Goal: Check status: Check status

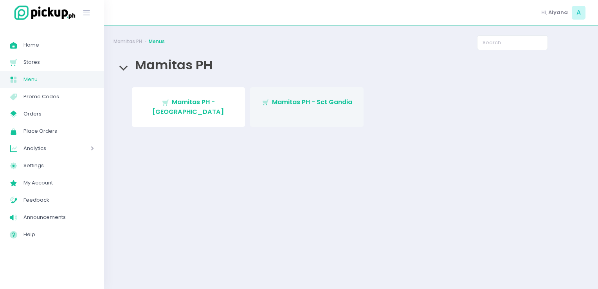
click at [292, 96] on link "Stockholm-icons / Shopping / Cart1 Created with Sketch. Mamitas PH - Sct Gandia" at bounding box center [306, 107] width 113 height 40
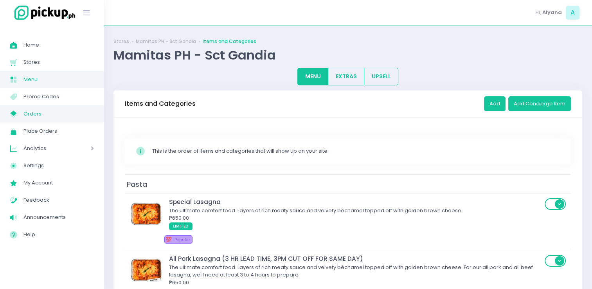
click at [37, 112] on span "Orders" at bounding box center [58, 114] width 70 height 10
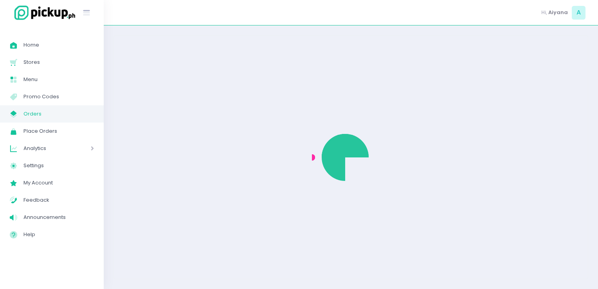
click at [37, 112] on span "Orders" at bounding box center [58, 114] width 70 height 10
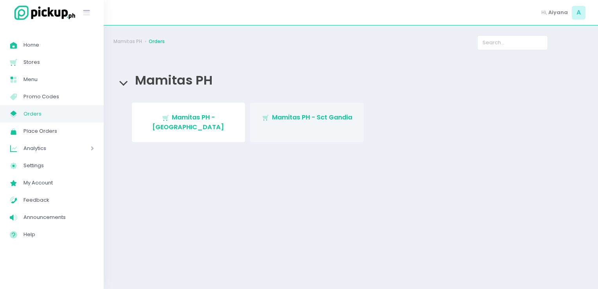
click at [309, 127] on link "Stockholm-icons / Shopping / Cart1 Created with Sketch. Mamitas PH - Sct Gandia" at bounding box center [306, 123] width 113 height 40
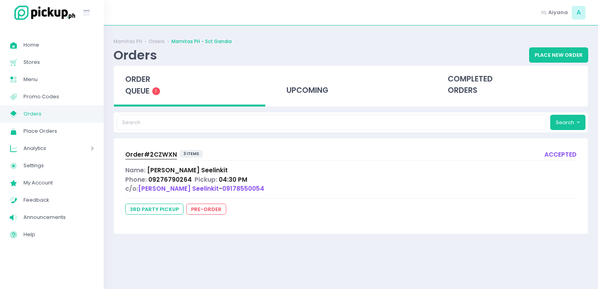
click at [345, 182] on div "Phone: 09276790264 Pickup: 04:30 PM" at bounding box center [350, 179] width 451 height 9
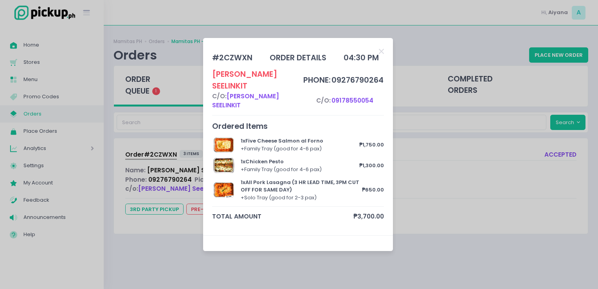
click at [345, 182] on div "# 2CZWXN order details 04:30 PM [PERSON_NAME] c/o: [PERSON_NAME] Seelinkit phon…" at bounding box center [298, 136] width 172 height 179
click at [378, 61] on div "# 2CZWXN order details 04:30 PM [PERSON_NAME] c/o: [PERSON_NAME] Seelinkit phon…" at bounding box center [298, 136] width 172 height 179
click at [383, 55] on icon "Close" at bounding box center [381, 51] width 5 height 7
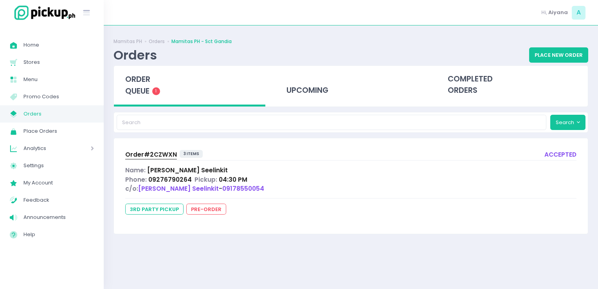
click at [133, 157] on span "Order# 2CZWXN" at bounding box center [151, 154] width 52 height 8
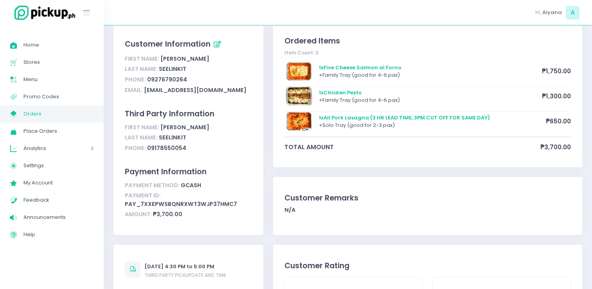
scroll to position [47, 0]
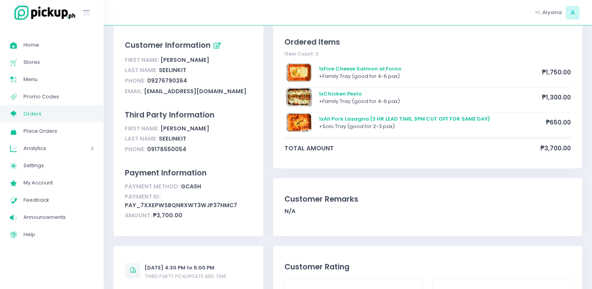
click at [81, 114] on span "Orders" at bounding box center [58, 114] width 70 height 10
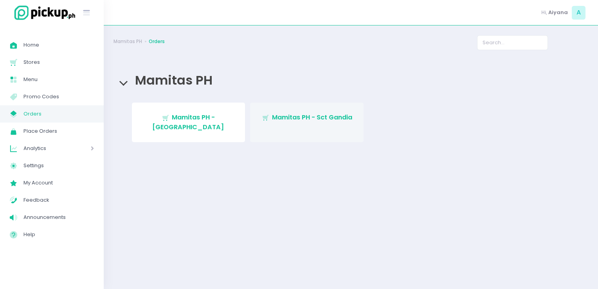
click at [304, 127] on link "Stockholm-icons / Shopping / Cart1 Created with Sketch. Mamitas PH - Sct Gandia" at bounding box center [306, 123] width 113 height 40
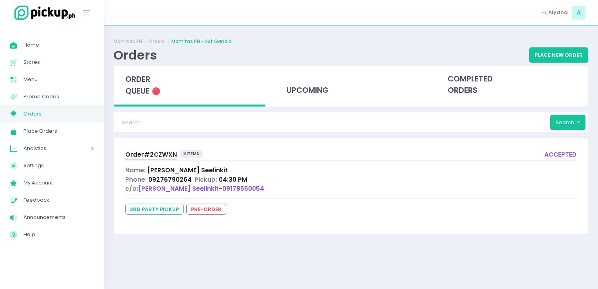
click at [53, 117] on span "Orders" at bounding box center [58, 114] width 70 height 10
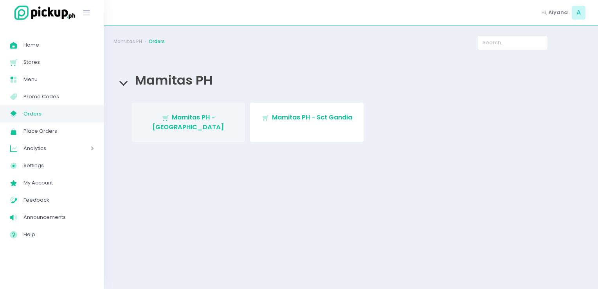
click at [184, 120] on span "Mamitas PH - [GEOGRAPHIC_DATA]" at bounding box center [188, 122] width 72 height 18
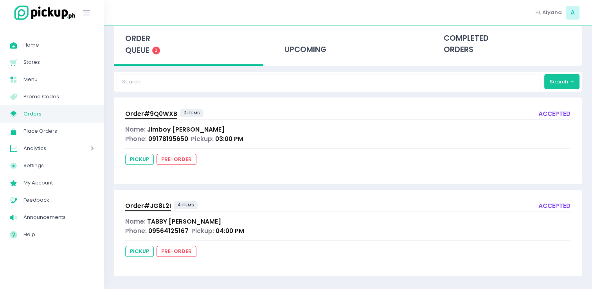
scroll to position [41, 0]
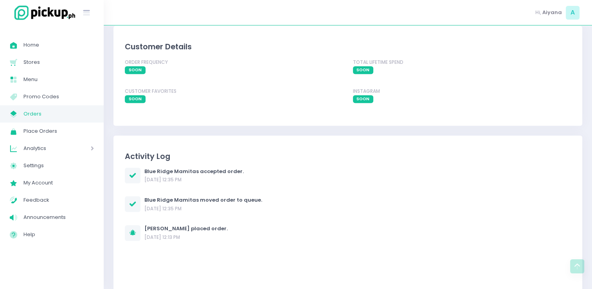
scroll to position [570, 0]
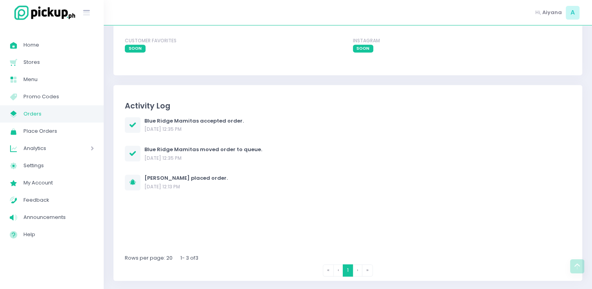
click at [285, 132] on div "Blue Ridge Mamitas accepted order. 04/09/2025 12:35 PM Blue Ridge Mamitas moved…" at bounding box center [348, 185] width 446 height 137
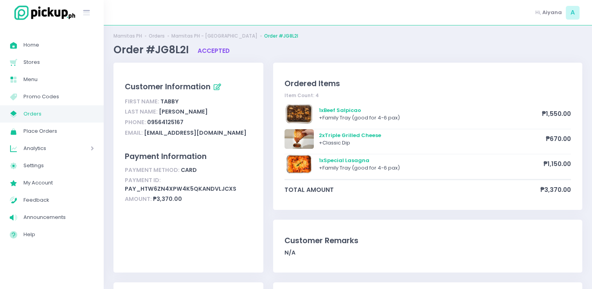
scroll to position [0, 0]
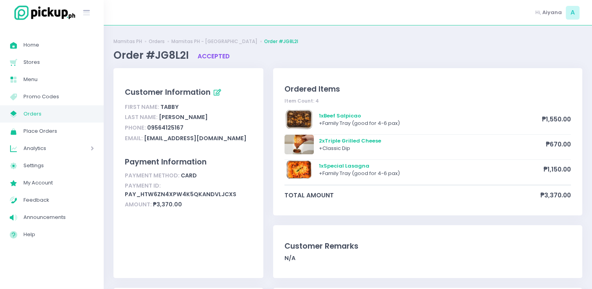
click at [53, 108] on link "My Store Created with Sketch. Orders" at bounding box center [52, 113] width 104 height 17
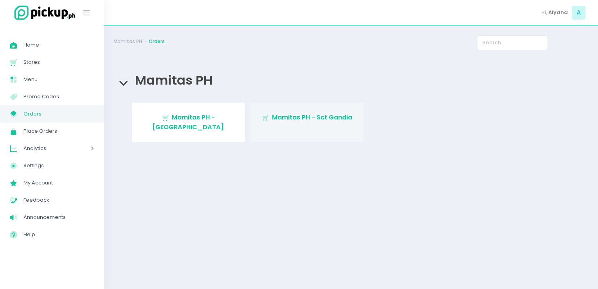
click at [279, 110] on link "Stockholm-icons / Shopping / Cart1 Created with Sketch. Mamitas PH - Sct Gandia" at bounding box center [306, 123] width 113 height 40
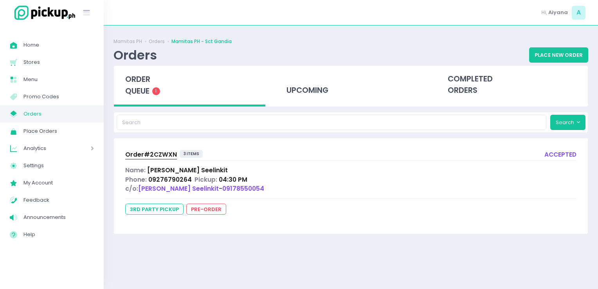
click at [84, 119] on span "Orders" at bounding box center [58, 114] width 70 height 10
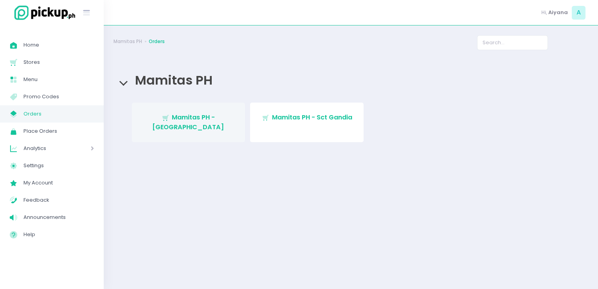
click at [170, 119] on span "Mamitas PH - [GEOGRAPHIC_DATA]" at bounding box center [188, 122] width 72 height 18
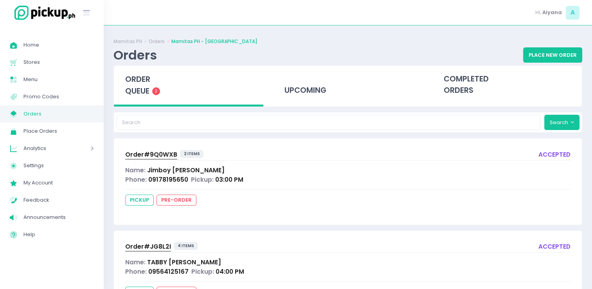
click at [89, 113] on span "Orders" at bounding box center [58, 114] width 70 height 10
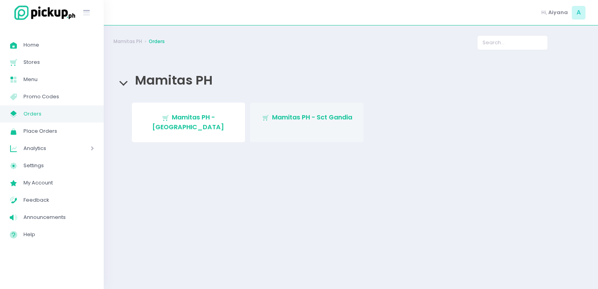
click at [260, 119] on link "Stockholm-icons / Shopping / Cart1 Created with Sketch. Mamitas PH - Sct Gandia" at bounding box center [306, 123] width 113 height 40
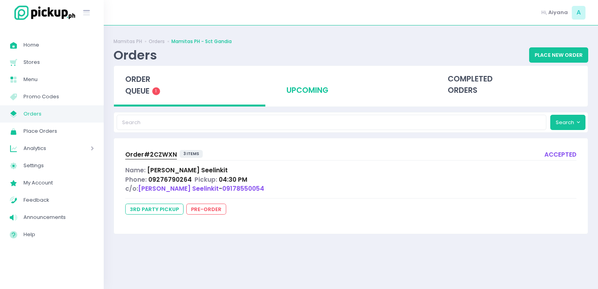
click at [318, 83] on div "upcoming" at bounding box center [350, 85] width 151 height 38
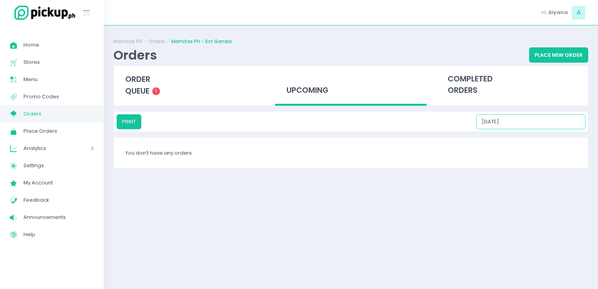
click at [527, 124] on input "09/04/2025" at bounding box center [530, 121] width 109 height 15
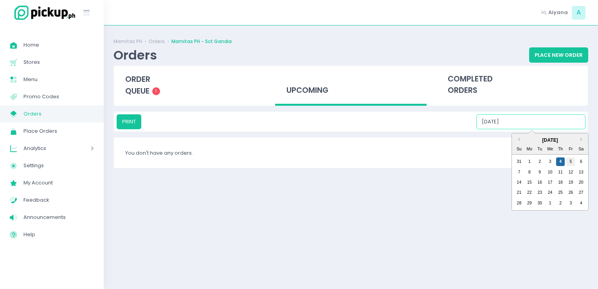
click at [571, 162] on div "5" at bounding box center [570, 161] width 9 height 9
type input "09/05/2025"
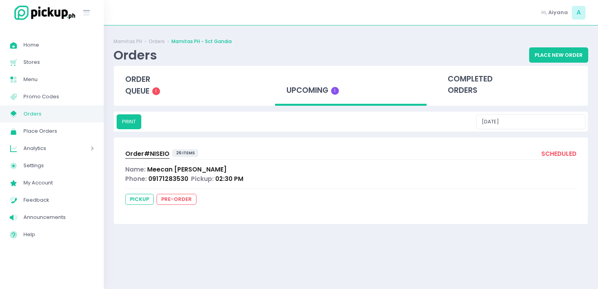
click at [158, 157] on span "Order# NISEIO" at bounding box center [147, 153] width 44 height 8
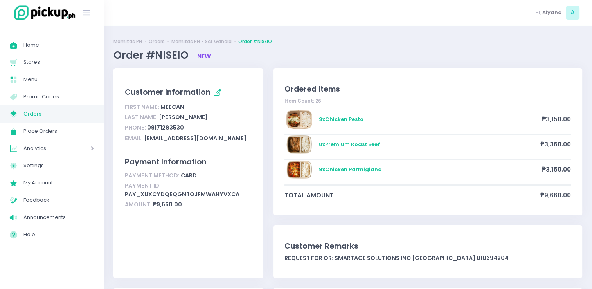
click at [59, 110] on span "Orders" at bounding box center [58, 114] width 70 height 10
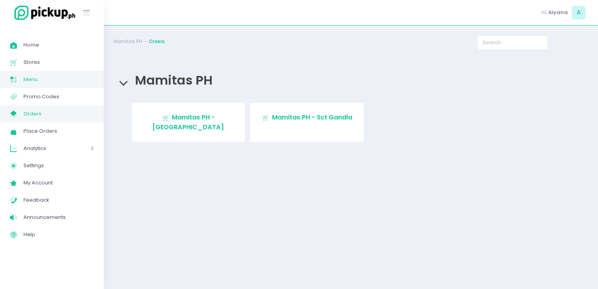
click at [33, 73] on link "Menu Created with Sketch. Menu" at bounding box center [52, 79] width 104 height 17
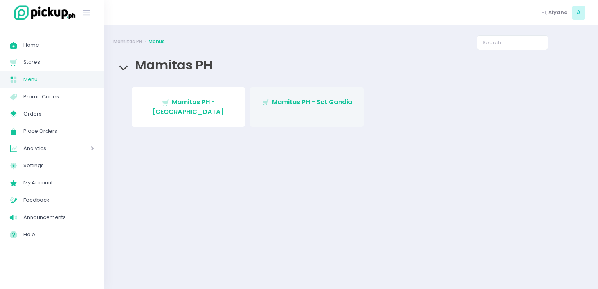
click at [285, 103] on span "Mamitas PH - Sct Gandia" at bounding box center [312, 101] width 80 height 9
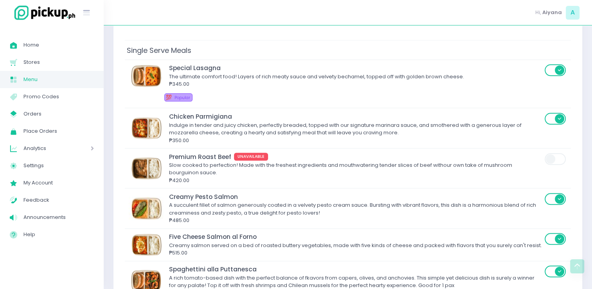
scroll to position [812, 0]
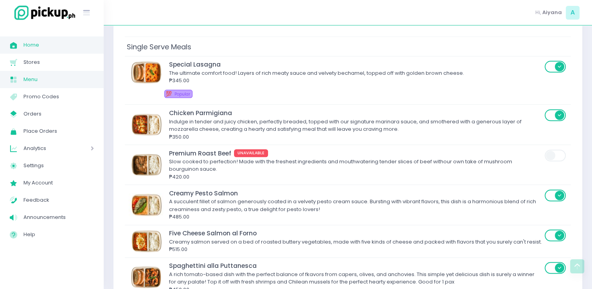
click at [55, 51] on link "Home Created with Sketch. Home" at bounding box center [52, 44] width 104 height 17
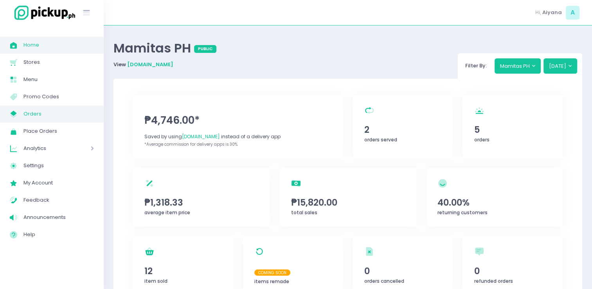
click at [40, 117] on span "Orders" at bounding box center [58, 114] width 70 height 10
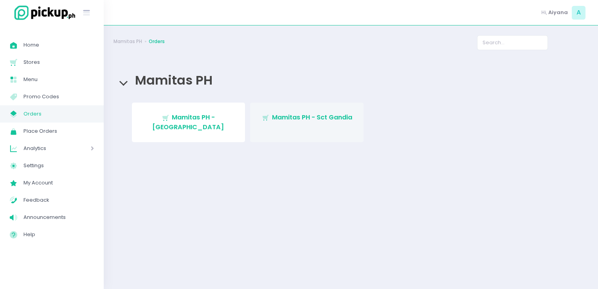
click at [330, 121] on span "Mamitas PH - Sct Gandia" at bounding box center [312, 117] width 80 height 9
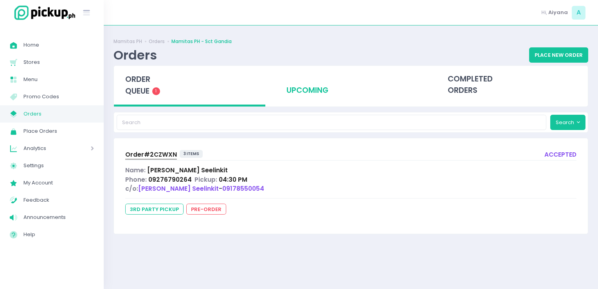
click at [308, 91] on div "upcoming" at bounding box center [350, 85] width 151 height 38
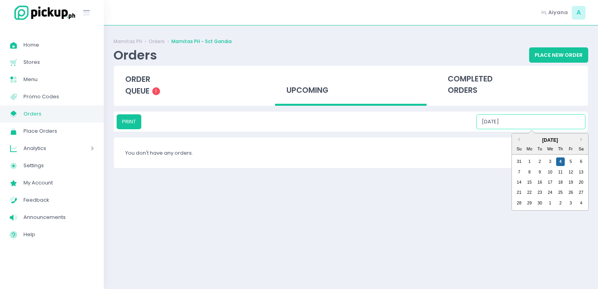
click at [530, 127] on input "09/04/2025" at bounding box center [530, 121] width 109 height 15
click at [574, 165] on div "5" at bounding box center [570, 161] width 9 height 9
type input "09/05/2025"
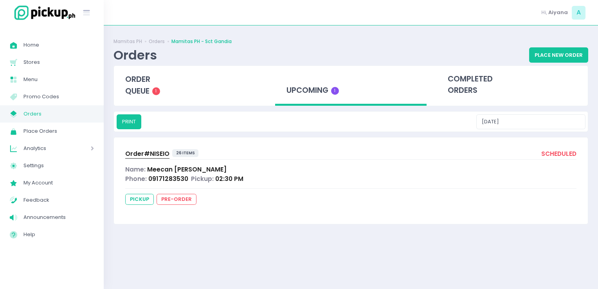
click at [136, 149] on span "Order# NISEIO" at bounding box center [147, 153] width 44 height 8
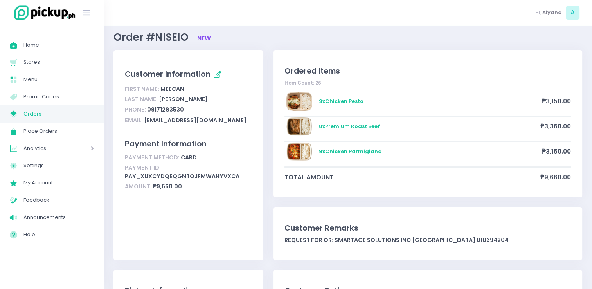
scroll to position [13, 0]
